Goal: Task Accomplishment & Management: Manage account settings

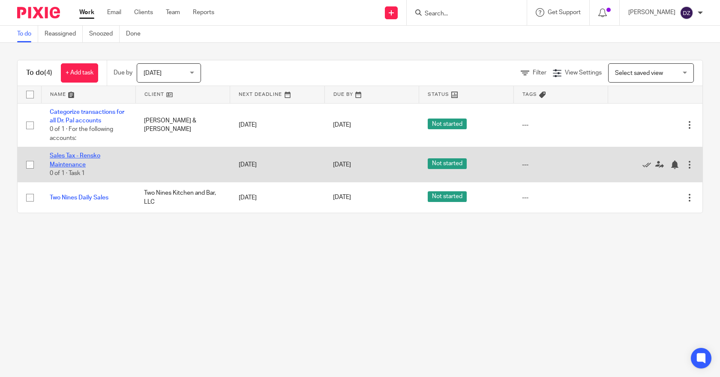
click at [88, 155] on link "Sales Tax - Rensko Maintenance" at bounding box center [75, 160] width 51 height 15
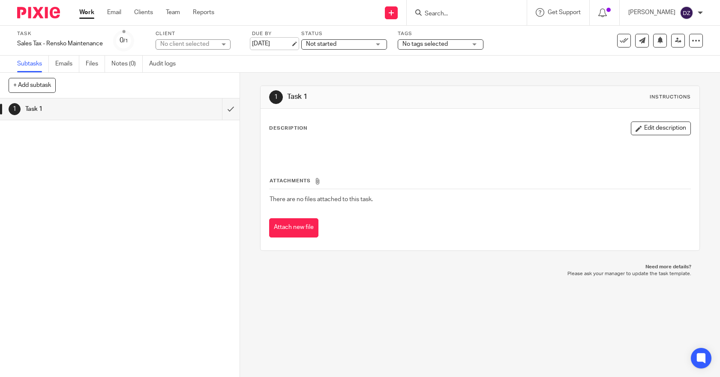
click at [277, 40] on link "[DATE]" at bounding box center [271, 43] width 39 height 9
click at [86, 13] on link "Work" at bounding box center [86, 12] width 15 height 9
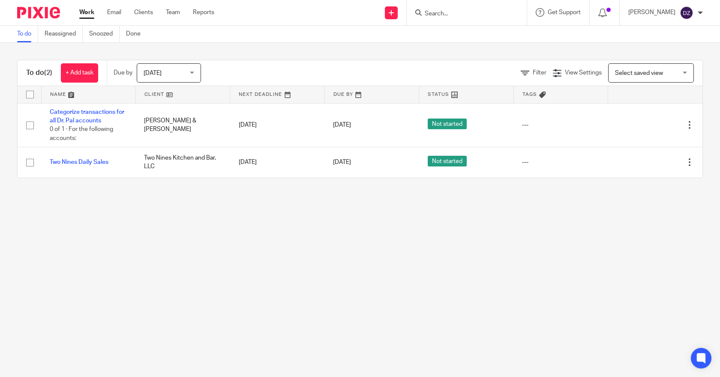
click at [195, 72] on div "Today Today" at bounding box center [169, 72] width 64 height 19
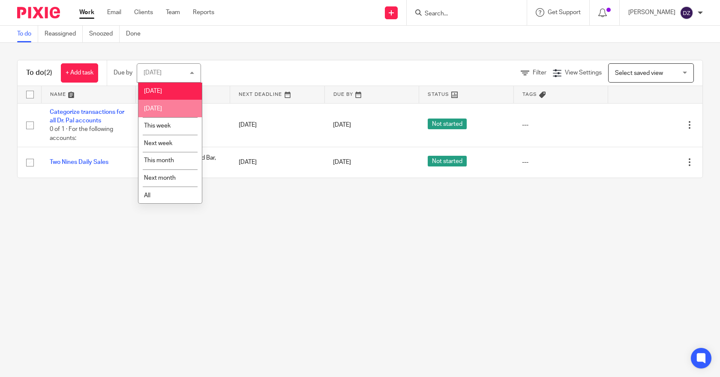
click at [162, 106] on span "Tomorrow" at bounding box center [153, 109] width 18 height 6
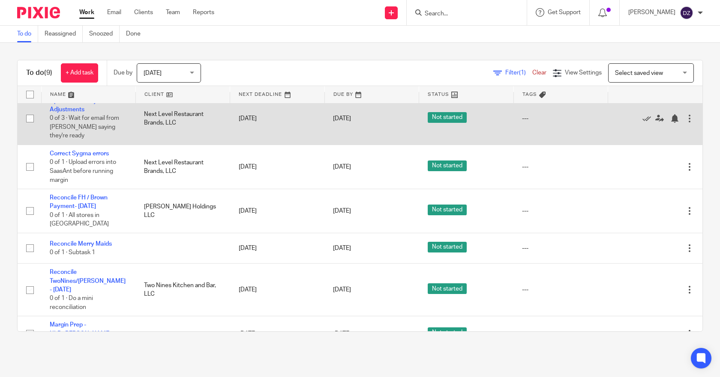
scroll to position [128, 0]
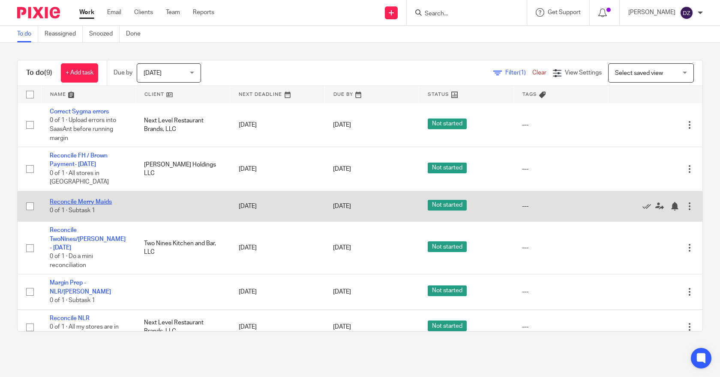
click at [96, 202] on link "Reconcile Merry Maids" at bounding box center [81, 202] width 62 height 6
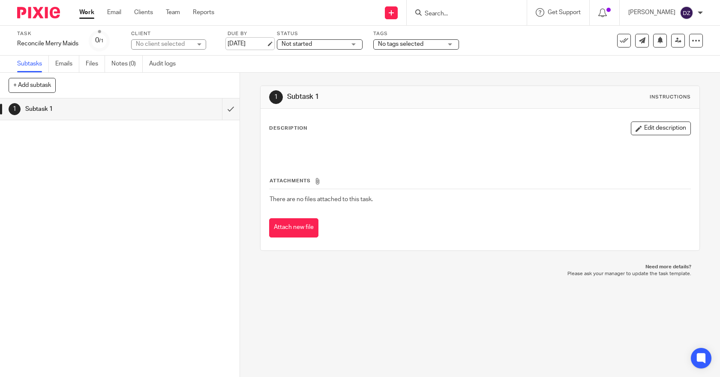
click at [248, 42] on link "[DATE]" at bounding box center [246, 43] width 39 height 9
